Goal: Information Seeking & Learning: Compare options

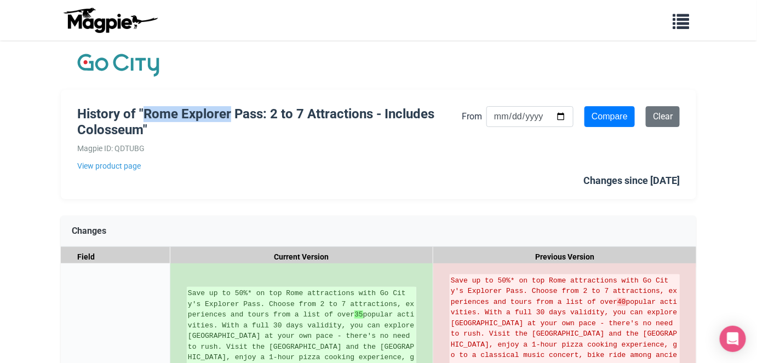
drag, startPoint x: 152, startPoint y: 113, endPoint x: 238, endPoint y: 111, distance: 86.0
click at [238, 111] on h1 "History of "Rome Explorer Pass: 2 to 7 Attractions - Includes Colosseum"" at bounding box center [269, 122] width 384 height 32
copy h1 "Rome Explorer"
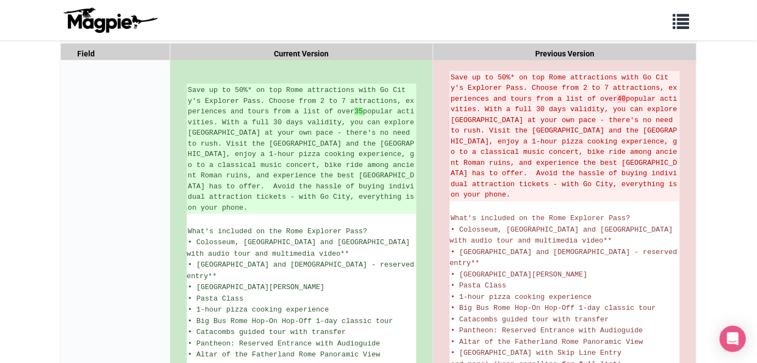
scroll to position [214, 0]
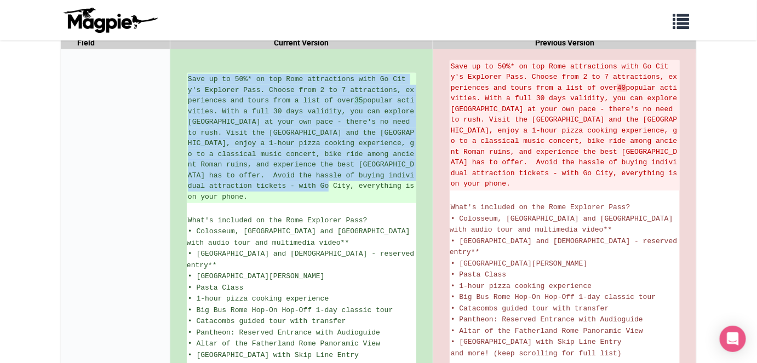
drag, startPoint x: 332, startPoint y: 185, endPoint x: 185, endPoint y: 80, distance: 181.1
copy ins "Save up to 50%* on top Rome attractions with Go City's Explorer Pass. Choose fr…"
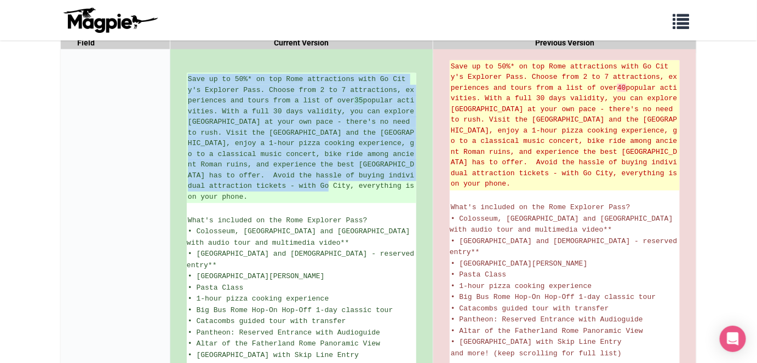
copy ins "Save up to 50%* on top Rome attractions with Go City's Explorer Pass. Choose fr…"
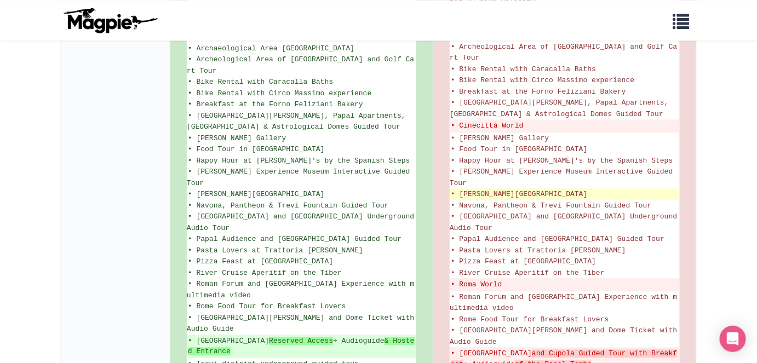
scroll to position [743, 0]
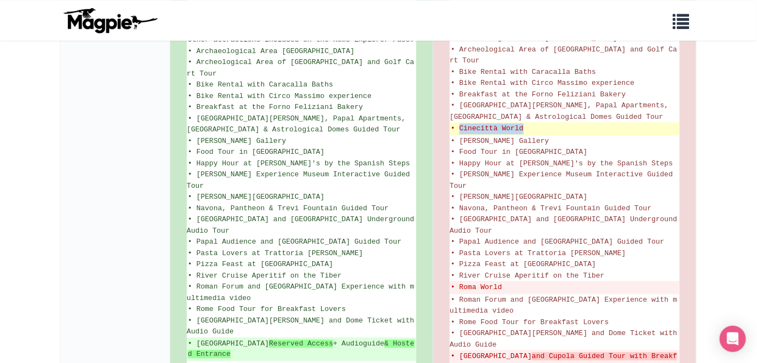
drag, startPoint x: 461, startPoint y: 98, endPoint x: 523, endPoint y: 100, distance: 61.9
click at [523, 123] on del "• Cinecittà World" at bounding box center [565, 128] width 228 height 11
copy del "Cinecittà World"
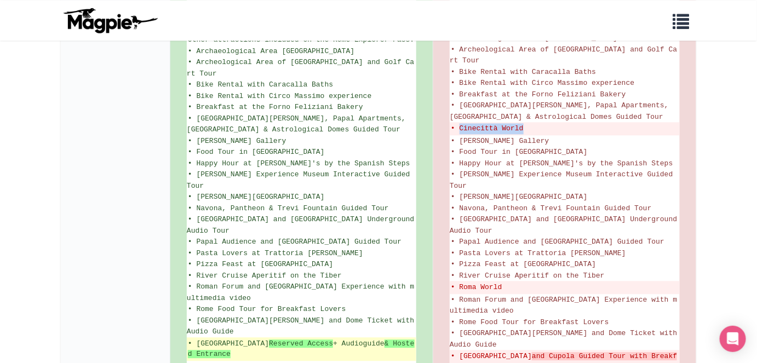
drag, startPoint x: 197, startPoint y: 313, endPoint x: 281, endPoint y: 310, distance: 84.4
click at [281, 338] on ins "• St. Peter's Basilica Reserved Access + Audioguide & Hosted Entrance" at bounding box center [301, 348] width 227 height 21
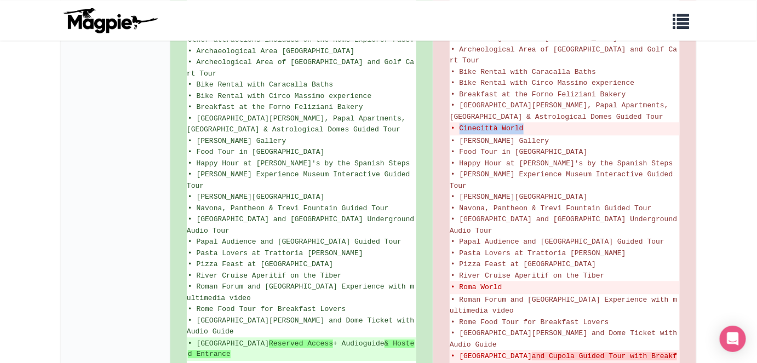
copy ins "St. Peter's Basilica"
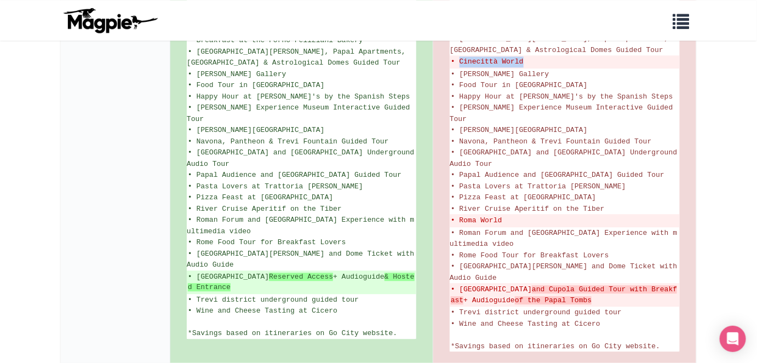
scroll to position [813, 0]
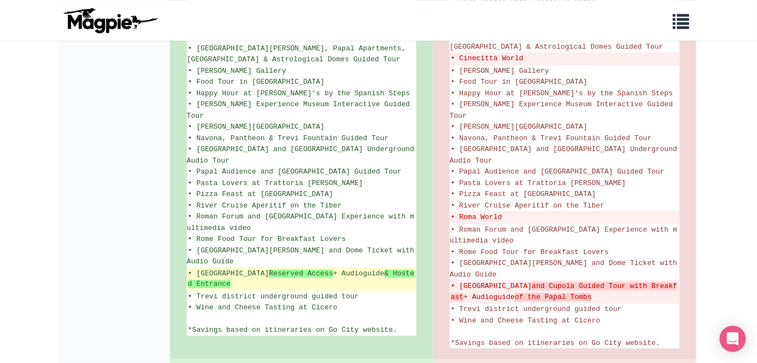
click at [318, 268] on ins "• St. Peter's Basilica Reserved Access + Audioguide & Hosted Entrance" at bounding box center [301, 278] width 227 height 21
drag, startPoint x: 195, startPoint y: 240, endPoint x: 255, endPoint y: 250, distance: 60.5
click at [255, 268] on ins "• St. Peter's Basilica Reserved Access + Audioguide & Hosted Entrance" at bounding box center [301, 278] width 227 height 21
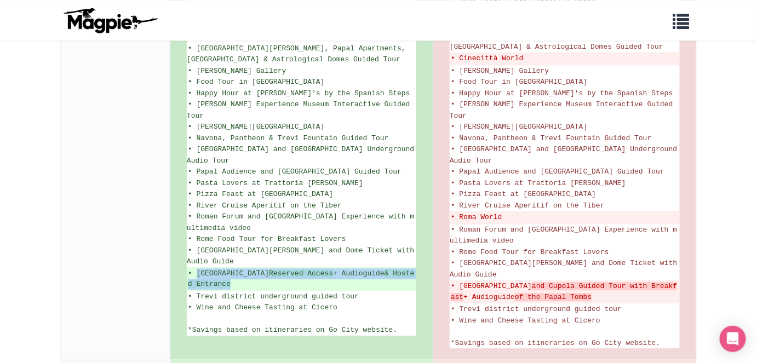
copy ins "St. Peter's Basilica Reserved Access + Audioguide & Hosted Entrance"
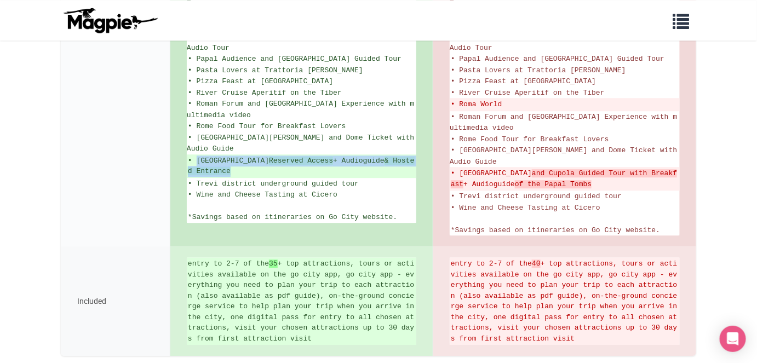
scroll to position [944, 0]
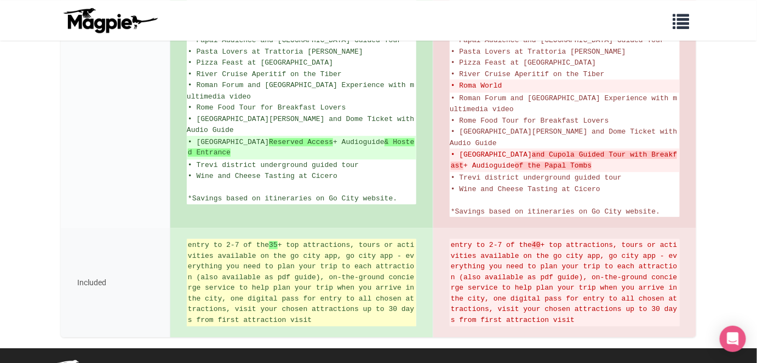
click at [244, 277] on ins "entry to 2-7 of the 35 + top attractions, tours or activities available on the …" at bounding box center [301, 282] width 227 height 85
click at [188, 240] on ins "entry to 2-7 of the 35 + top attractions, tours or activities available on the …" at bounding box center [301, 282] width 227 height 85
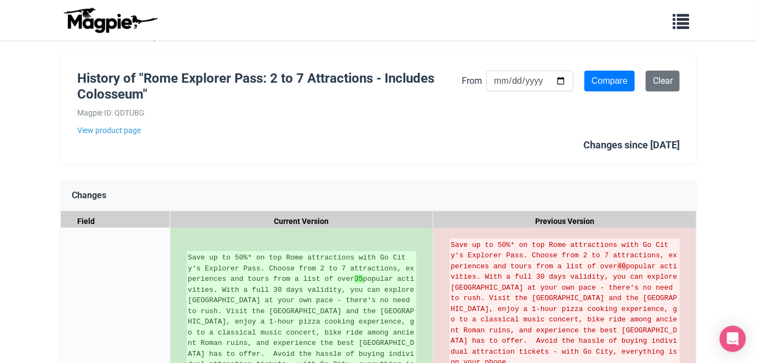
scroll to position [0, 0]
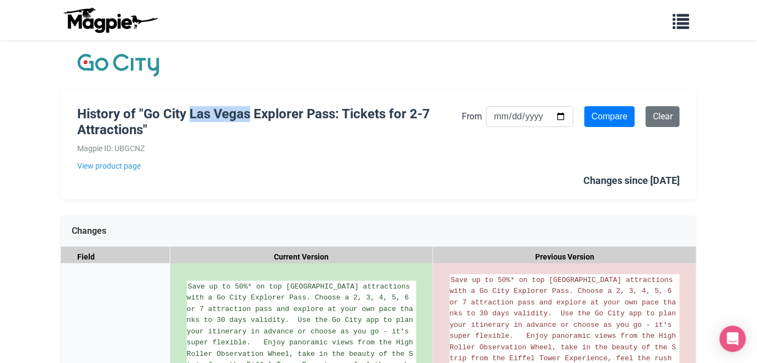
drag, startPoint x: 199, startPoint y: 113, endPoint x: 261, endPoint y: 112, distance: 61.9
click at [261, 112] on h1 "History of "Go City Las Vegas Explorer Pass: Tickets for 2-7 Attractions"" at bounding box center [269, 122] width 384 height 32
click at [304, 162] on link "View product page" at bounding box center [269, 166] width 384 height 12
drag, startPoint x: 225, startPoint y: 107, endPoint x: 320, endPoint y: 108, distance: 95.3
click at [320, 108] on h1 "History of "Go City Las Vegas Explorer Pass: Tickets for 2-7 Attractions"" at bounding box center [269, 122] width 384 height 32
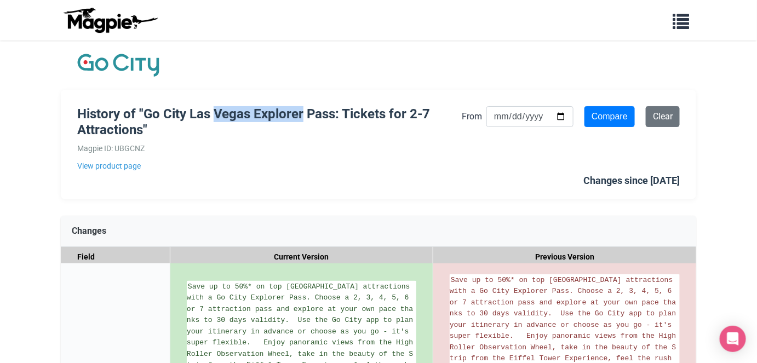
copy h1 "Vegas Explorer"
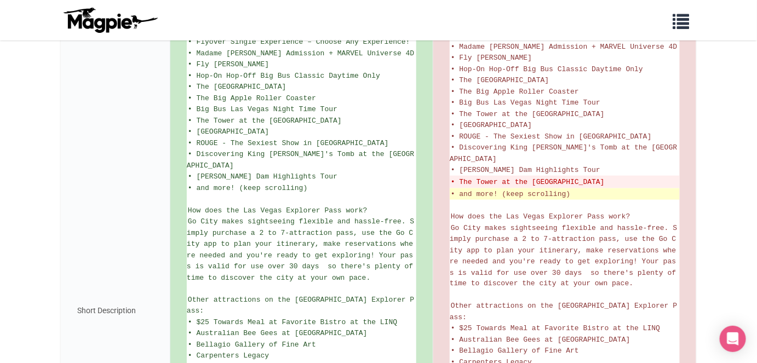
scroll to position [409, 0]
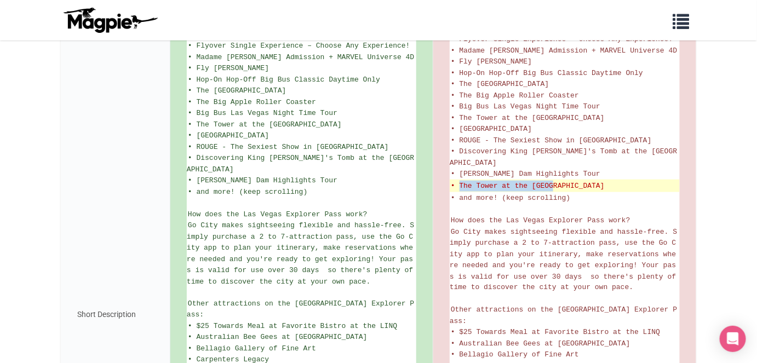
drag, startPoint x: 460, startPoint y: 146, endPoint x: 555, endPoint y: 145, distance: 94.7
click at [555, 181] on del "• The Tower at the [GEOGRAPHIC_DATA]" at bounding box center [565, 186] width 228 height 11
copy del "The Tower at the STRAT"
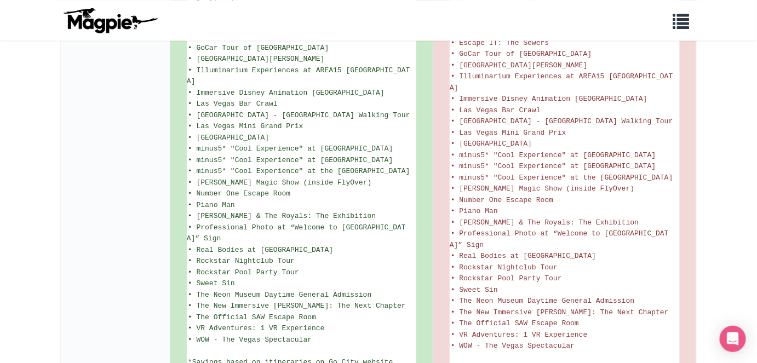
scroll to position [811, 0]
